Goal: Obtain resource: Obtain resource

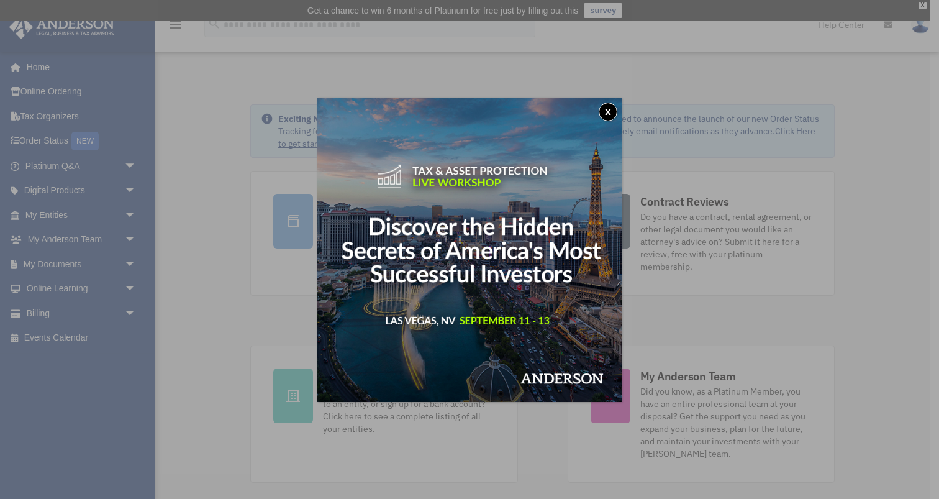
click at [610, 109] on button "x" at bounding box center [608, 111] width 19 height 19
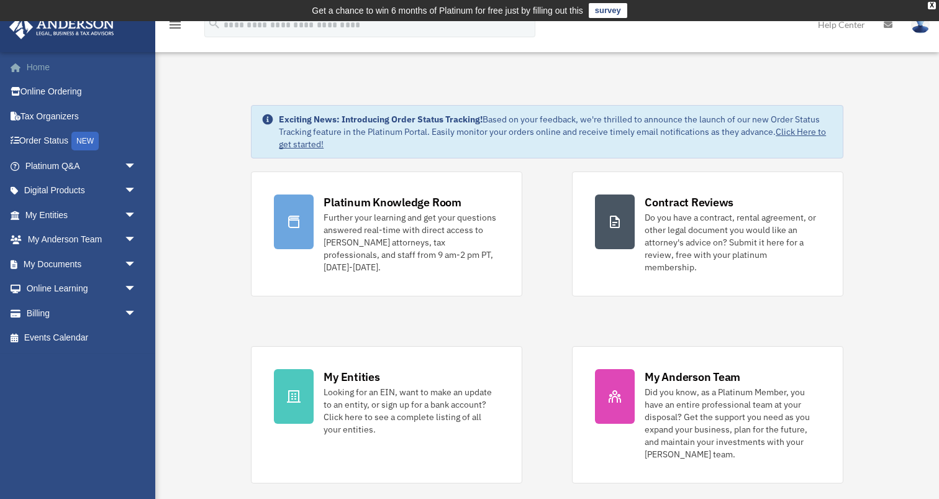
click at [46, 68] on link "Home" at bounding box center [82, 67] width 147 height 25
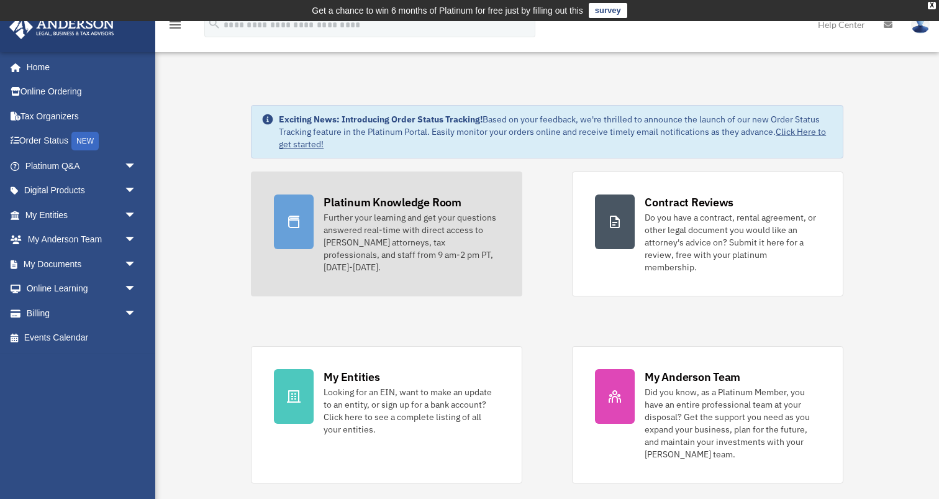
click at [380, 234] on div "Further your learning and get your questions answered real-time with direct acc…" at bounding box center [412, 242] width 176 height 62
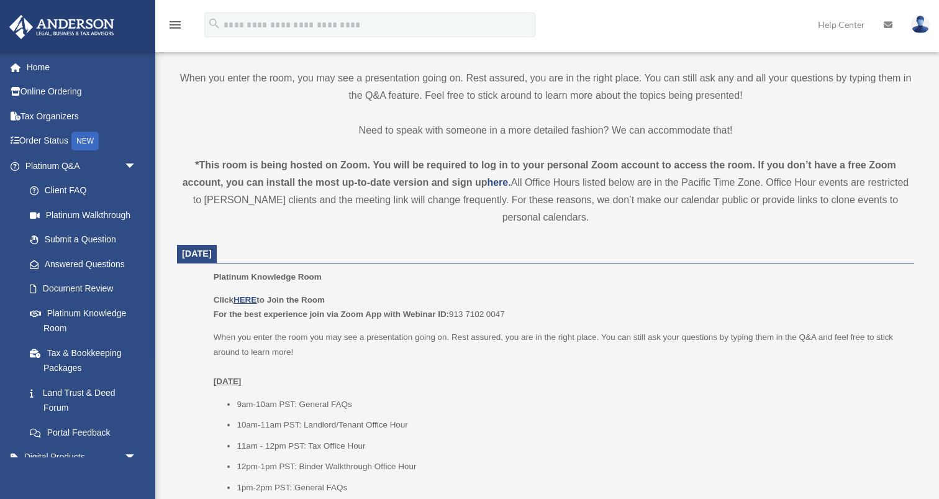
scroll to position [337, 0]
click at [445, 401] on li "9am-10am PST: General FAQs" at bounding box center [571, 403] width 669 height 15
click at [360, 280] on p "Platinum Knowledge Room" at bounding box center [560, 275] width 692 height 15
click at [249, 296] on u "HERE" at bounding box center [245, 298] width 23 height 9
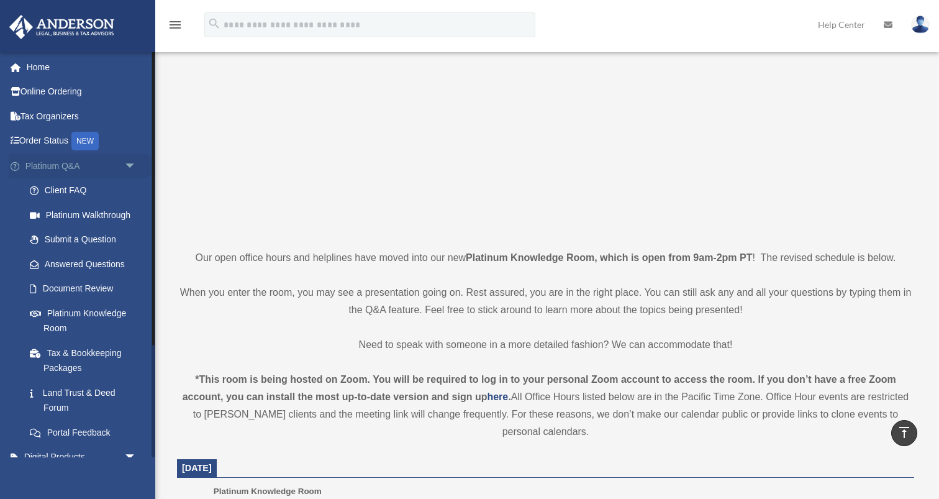
scroll to position [117, 0]
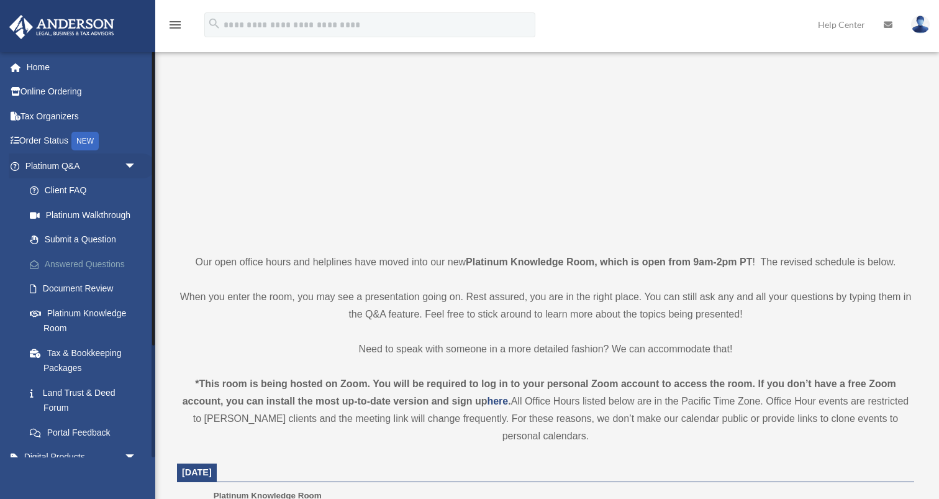
click at [67, 255] on link "Answered Questions" at bounding box center [86, 264] width 138 height 25
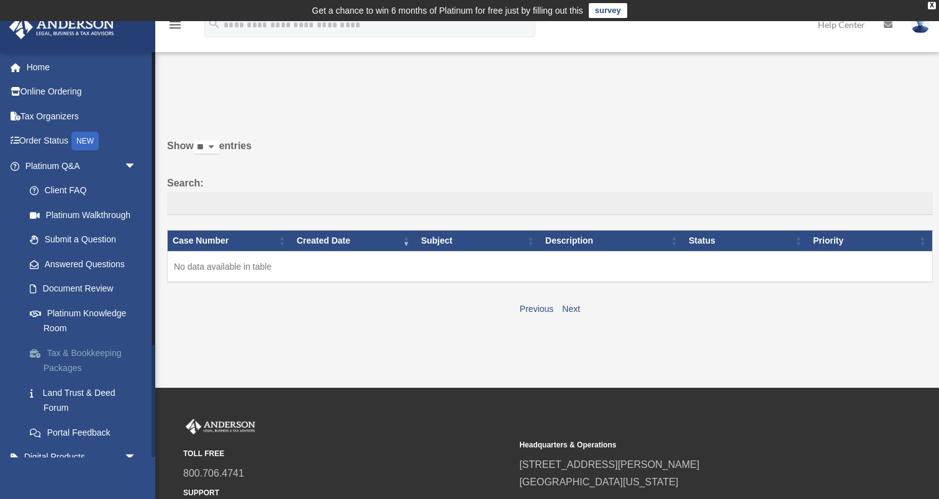
click at [81, 348] on link "Tax & Bookkeeping Packages" at bounding box center [86, 360] width 138 height 40
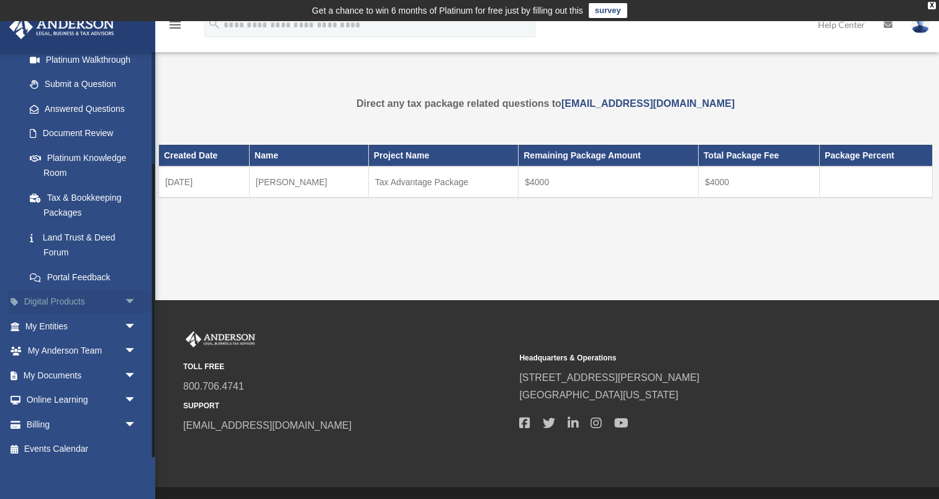
scroll to position [155, 0]
click at [58, 372] on link "My Documents arrow_drop_down" at bounding box center [82, 375] width 147 height 25
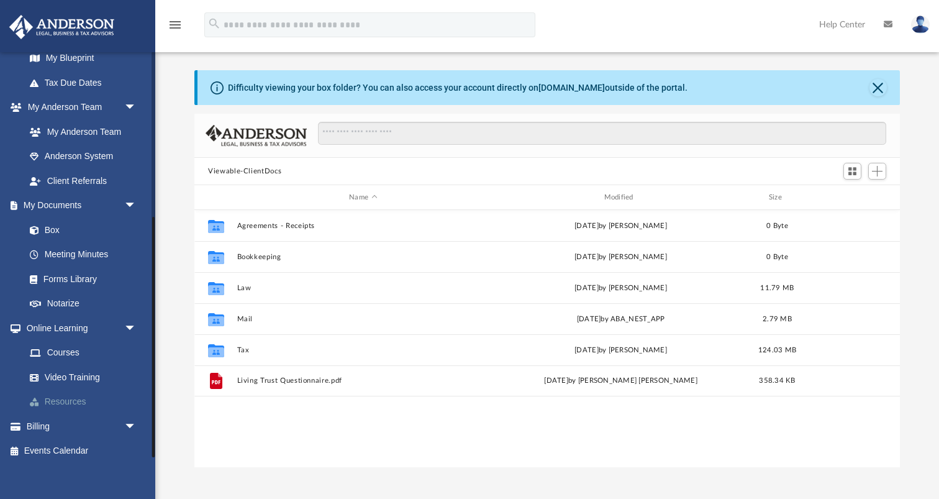
scroll to position [41, 0]
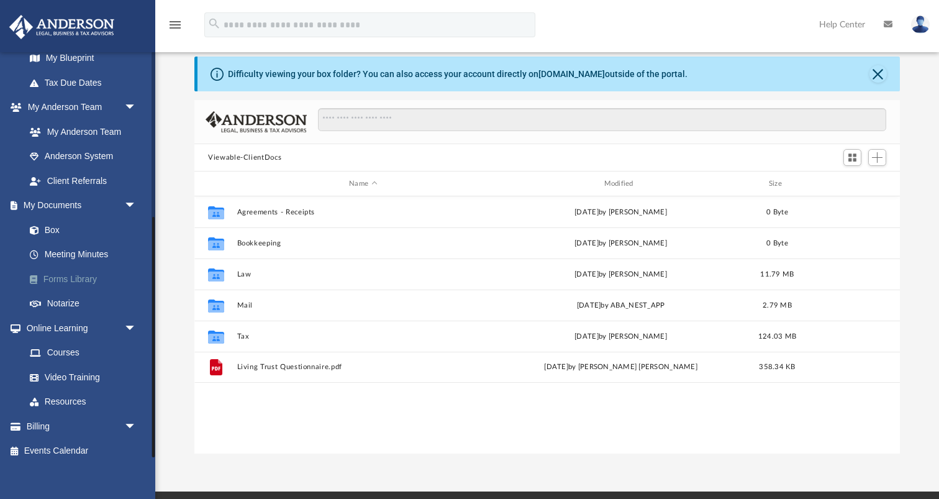
click at [79, 272] on link "Forms Library" at bounding box center [86, 278] width 138 height 25
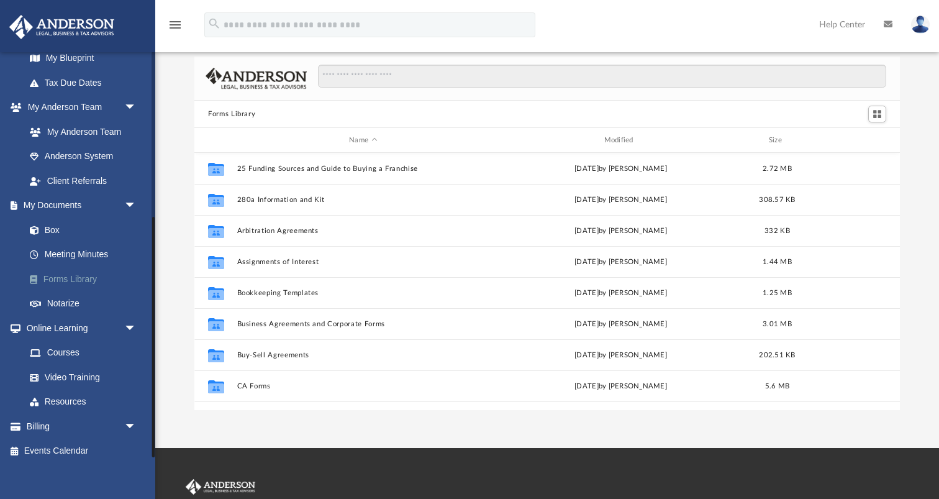
scroll to position [283, 706]
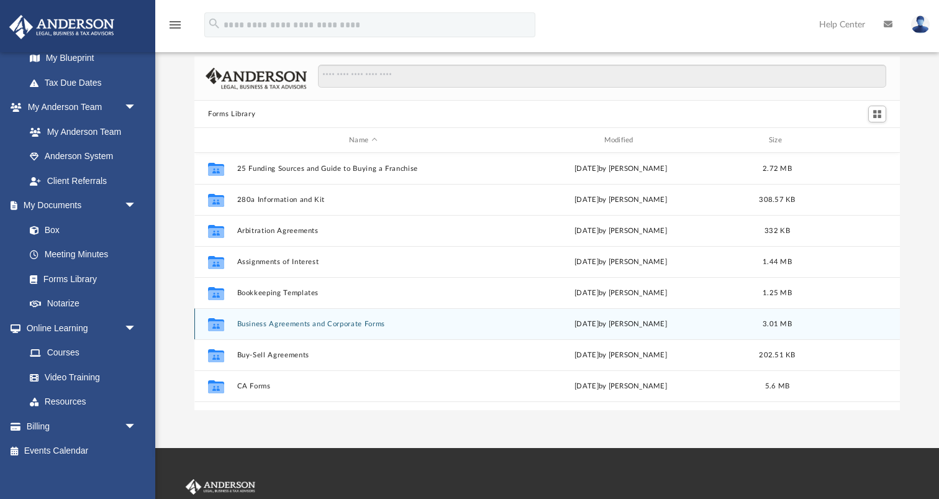
click at [271, 325] on button "Business Agreements and Corporate Forms" at bounding box center [363, 324] width 252 height 8
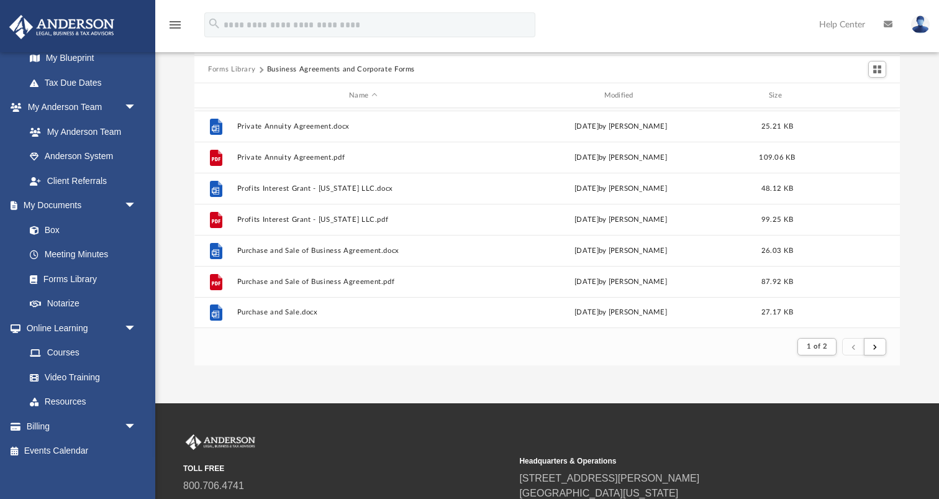
scroll to position [86, 0]
click at [877, 347] on span "submit" at bounding box center [875, 346] width 4 height 7
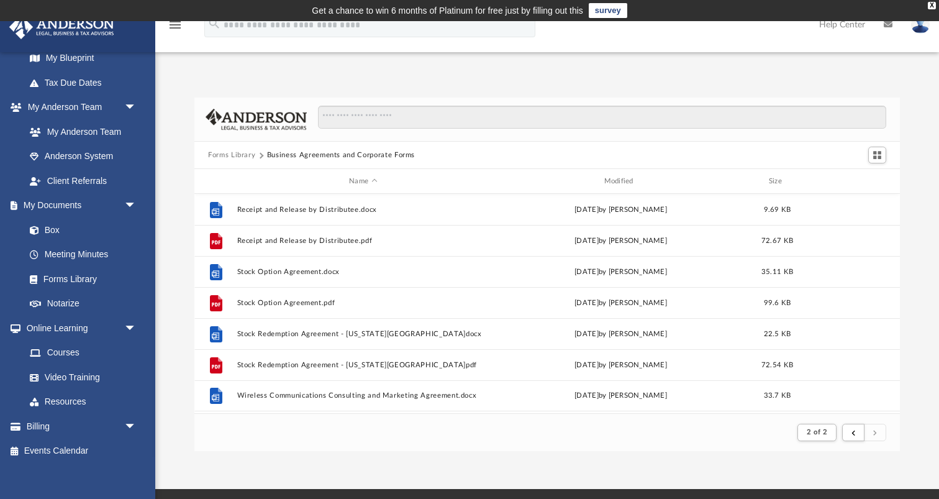
scroll to position [0, 0]
click at [423, 115] on input "Search files and folders" at bounding box center [602, 118] width 568 height 24
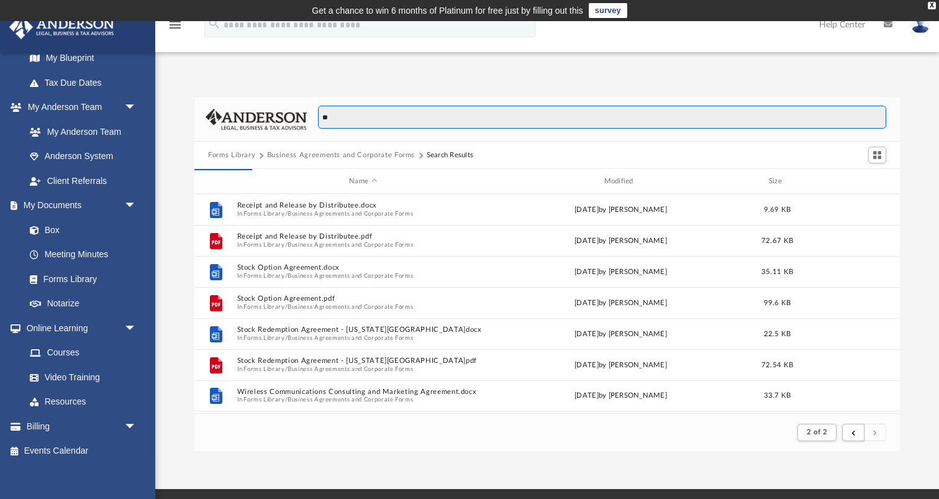
type input "*"
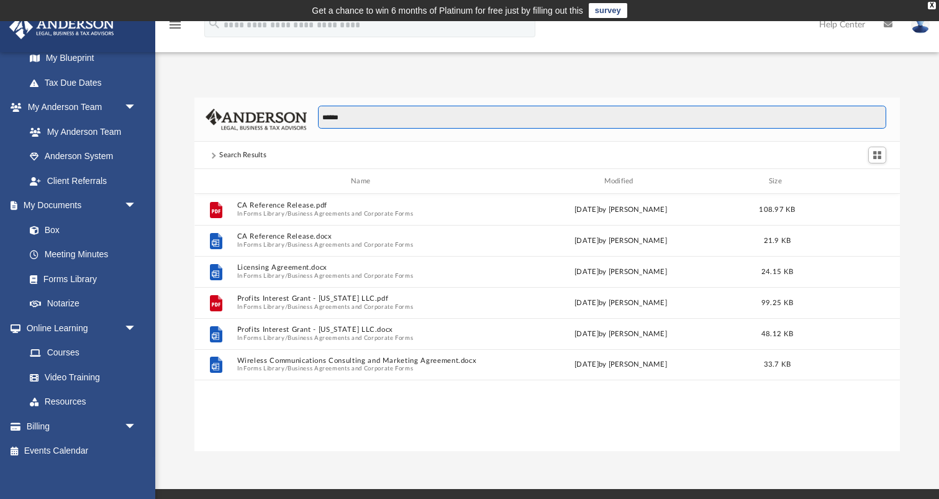
scroll to position [283, 706]
type input "******"
click at [84, 275] on link "Forms Library" at bounding box center [86, 278] width 138 height 25
click at [80, 268] on link "Forms Library" at bounding box center [86, 278] width 138 height 25
drag, startPoint x: 363, startPoint y: 118, endPoint x: 323, endPoint y: 118, distance: 39.8
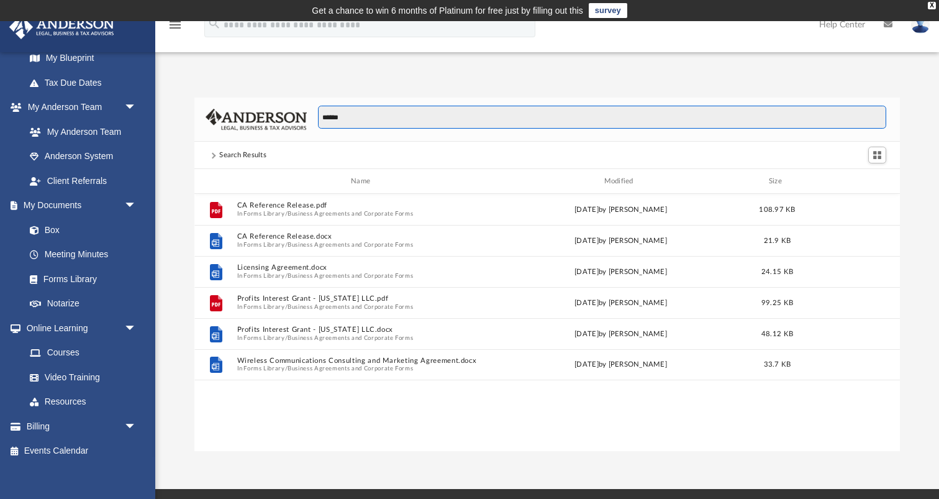
click at [323, 118] on input "******" at bounding box center [602, 118] width 568 height 24
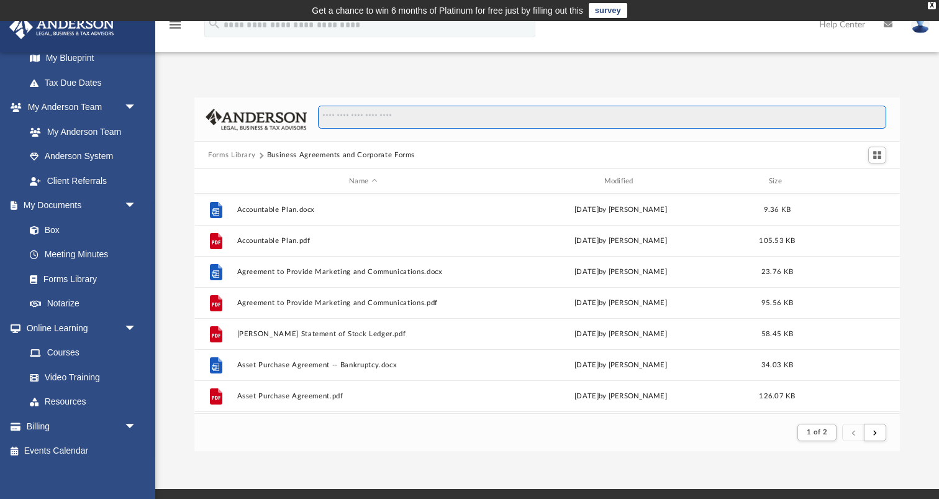
scroll to position [244, 706]
click at [240, 156] on button "Forms Library" at bounding box center [231, 155] width 47 height 11
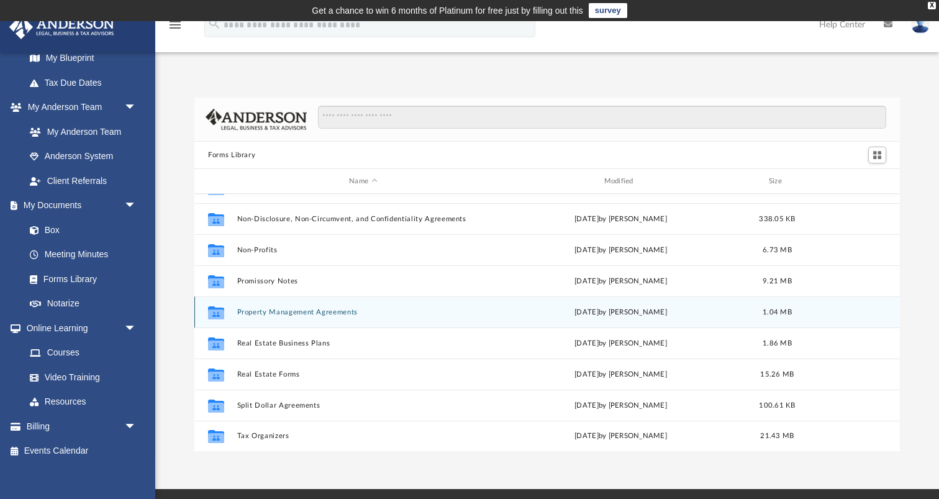
scroll to position [674, 0]
click at [242, 312] on button "Property Management Agreements" at bounding box center [363, 312] width 252 height 8
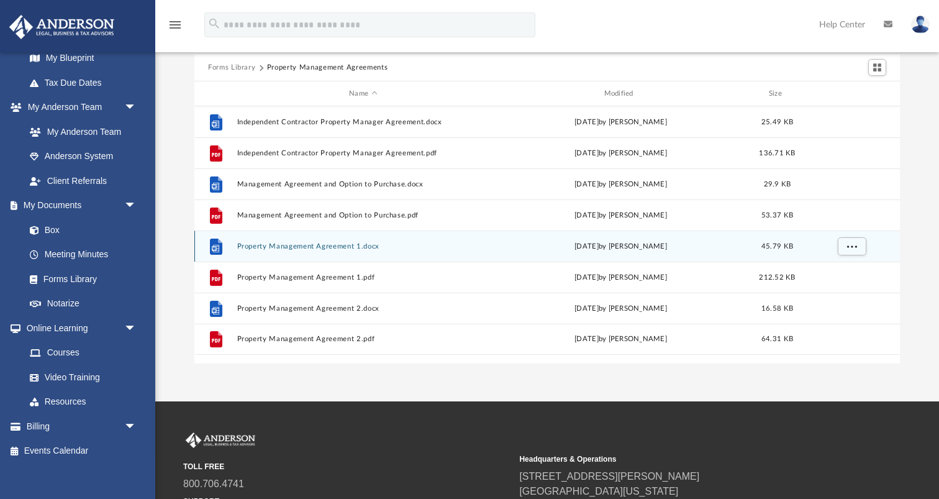
scroll to position [97, 0]
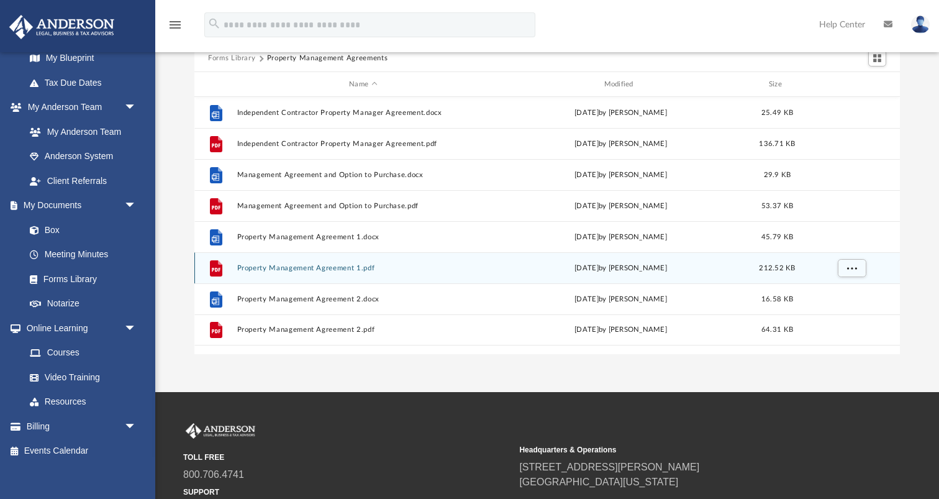
click at [286, 268] on button "Property Management Agreement 1.pdf" at bounding box center [363, 268] width 252 height 8
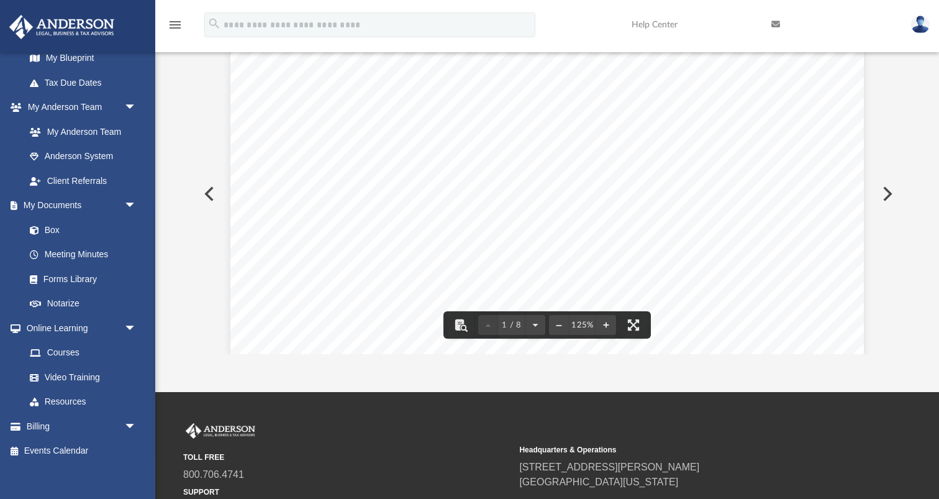
scroll to position [0, 0]
click at [890, 191] on button "Preview" at bounding box center [886, 193] width 27 height 35
click at [886, 193] on button "Preview" at bounding box center [886, 193] width 27 height 35
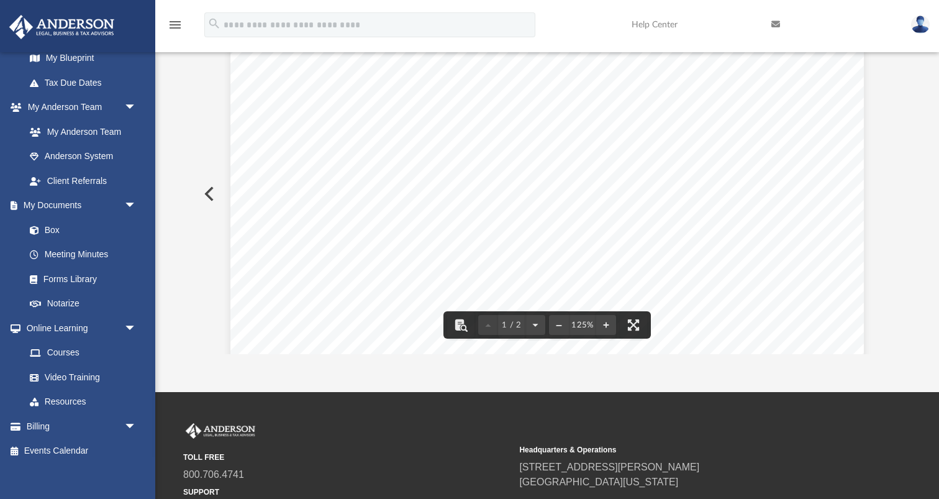
click at [208, 191] on button "Preview" at bounding box center [207, 193] width 27 height 35
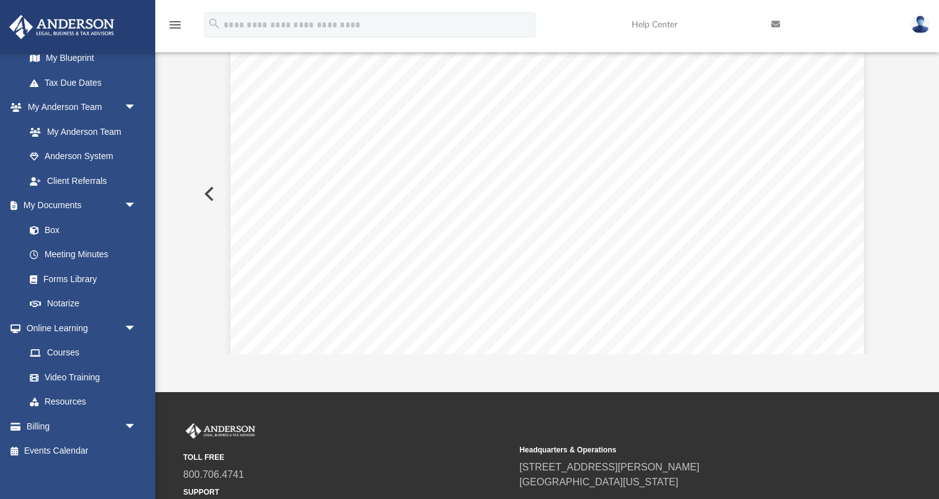
click at [208, 191] on button "Preview" at bounding box center [207, 193] width 27 height 35
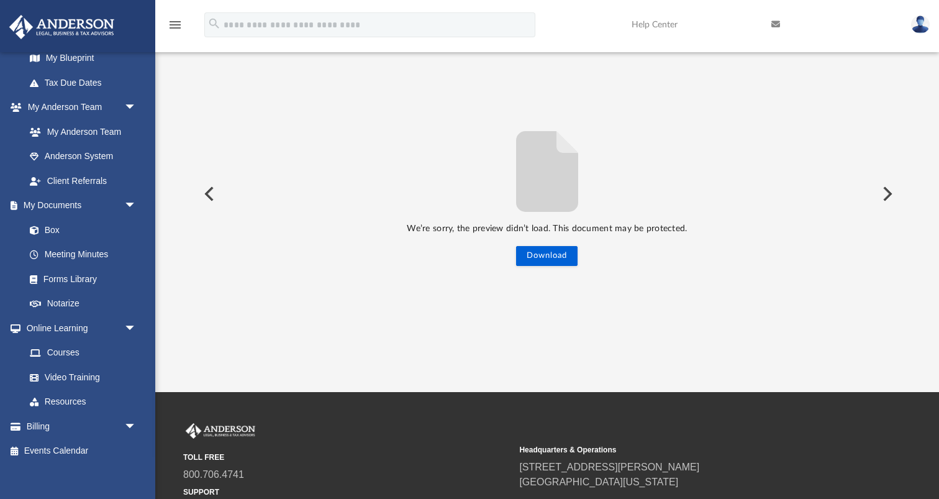
click at [895, 198] on button "Preview" at bounding box center [886, 193] width 27 height 35
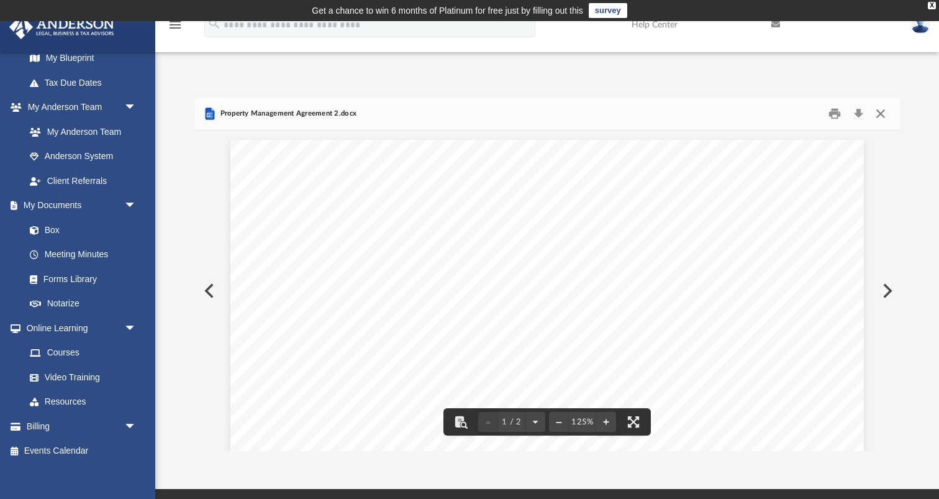
click at [879, 113] on button "Close" at bounding box center [881, 113] width 22 height 19
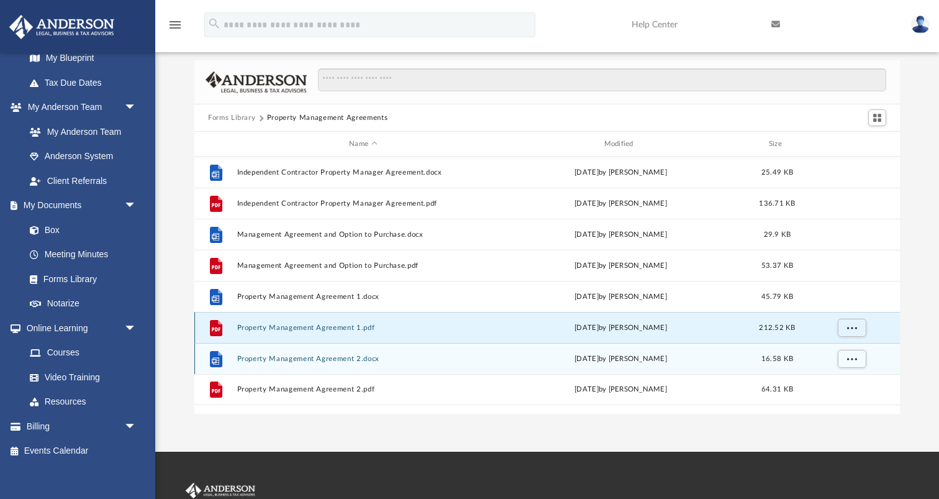
scroll to position [54, 0]
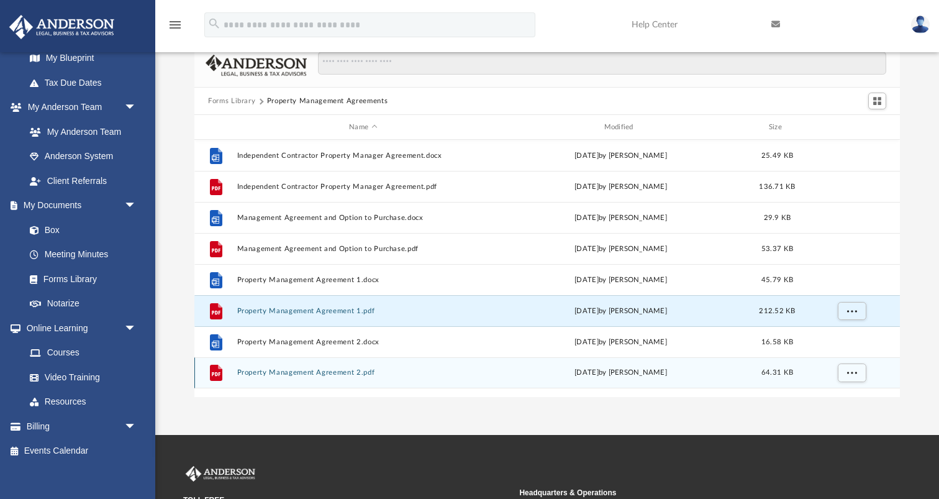
click at [318, 376] on button "Property Management Agreement 2.pdf" at bounding box center [363, 372] width 252 height 8
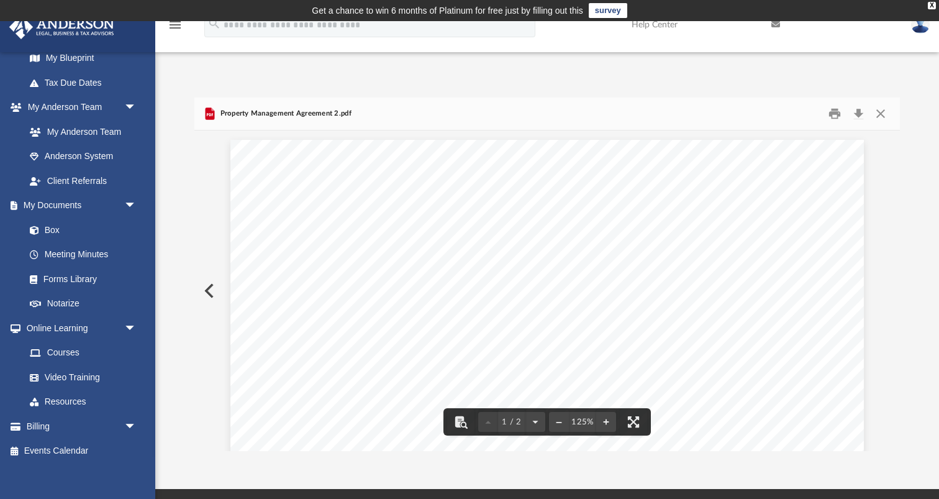
scroll to position [0, 0]
click at [878, 109] on button "Close" at bounding box center [881, 113] width 22 height 19
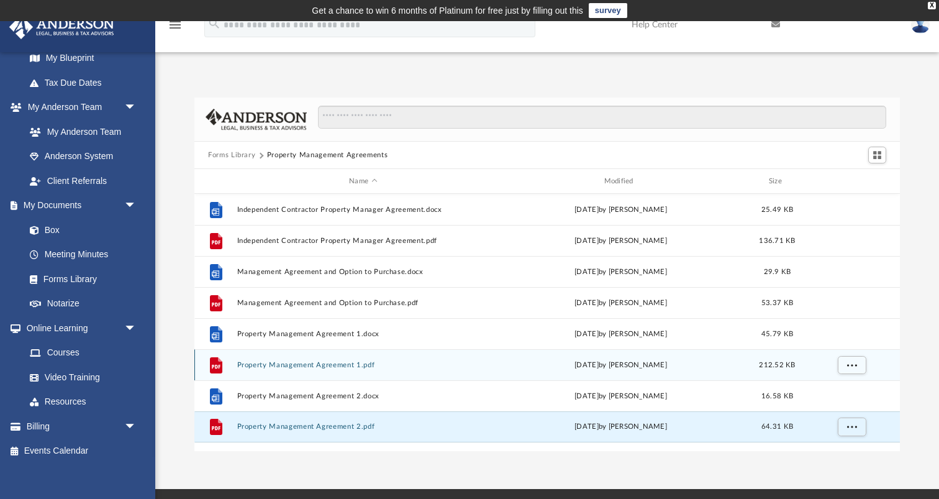
click at [335, 368] on button "Property Management Agreement 1.pdf" at bounding box center [363, 365] width 252 height 8
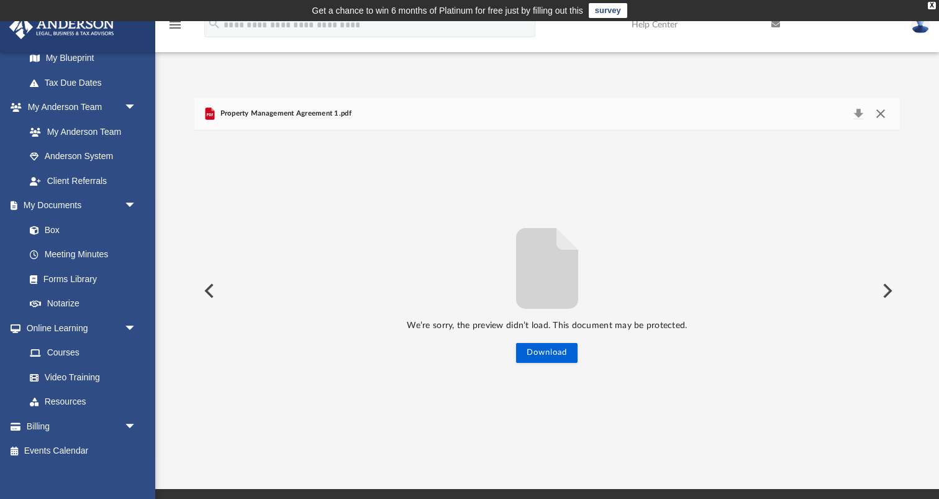
click at [878, 111] on button "Close" at bounding box center [881, 113] width 22 height 17
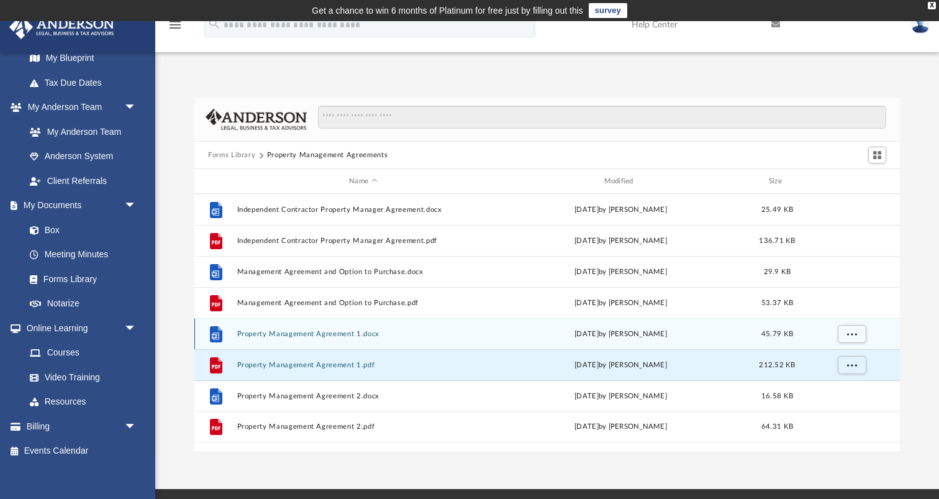
click at [343, 334] on button "Property Management Agreement 1.docx" at bounding box center [363, 334] width 252 height 8
